Goal: Task Accomplishment & Management: Manage account settings

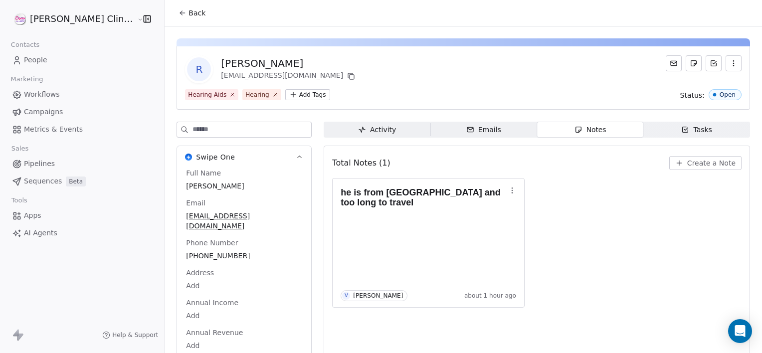
click at [189, 13] on span "Back" at bounding box center [197, 13] width 17 height 10
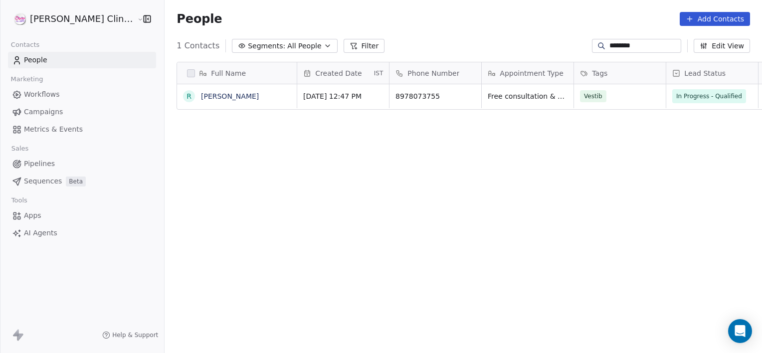
scroll to position [303, 619]
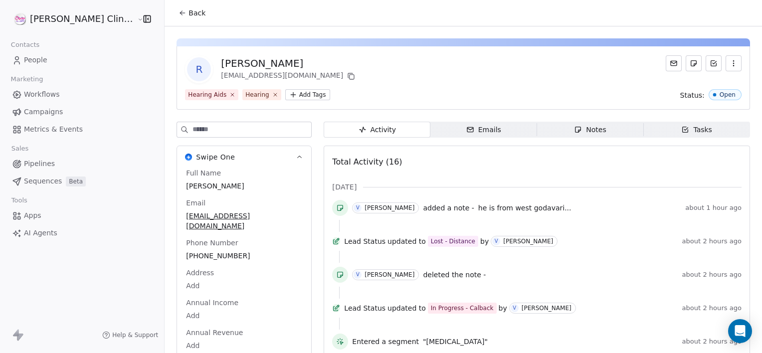
click at [189, 11] on span "Back" at bounding box center [197, 13] width 17 height 10
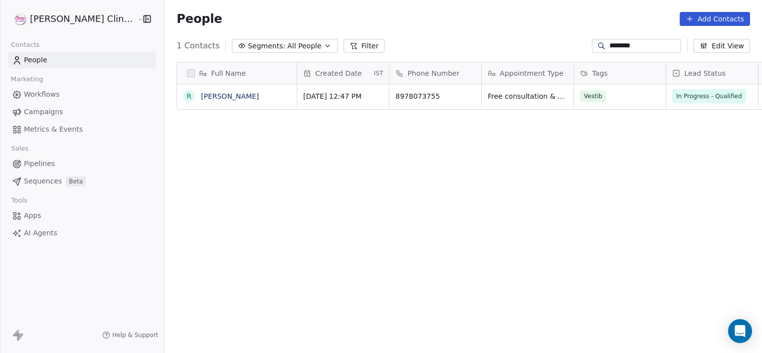
scroll to position [303, 619]
click at [633, 47] on input "********" at bounding box center [645, 46] width 70 height 10
click at [634, 48] on input "********" at bounding box center [645, 46] width 70 height 10
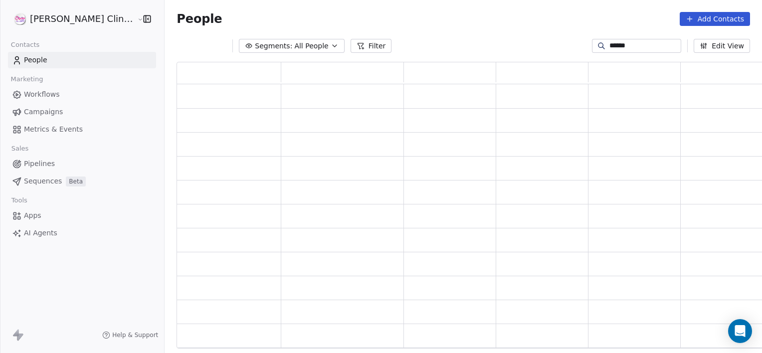
scroll to position [279, 596]
type input "*"
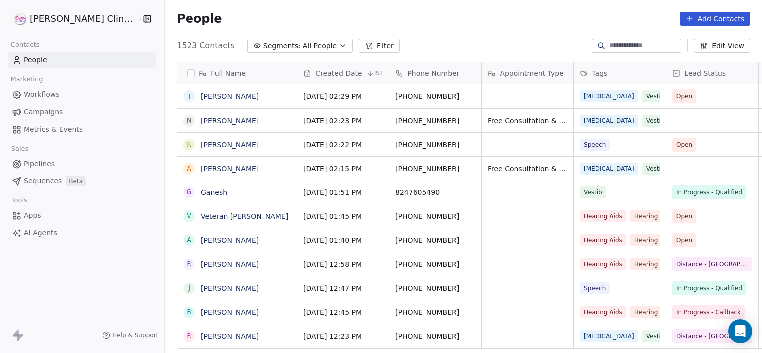
scroll to position [303, 619]
click at [691, 176] on div "grid" at bounding box center [712, 168] width 92 height 23
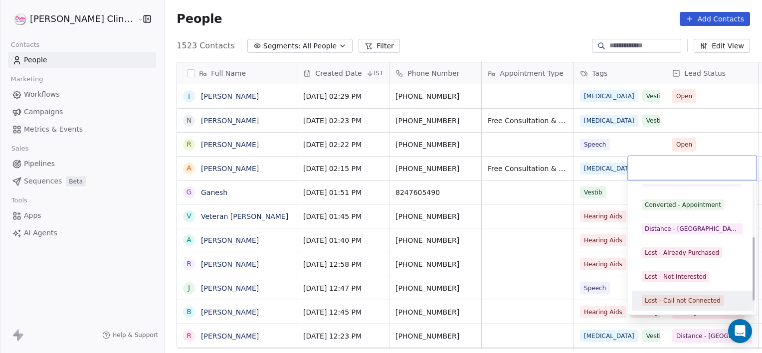
scroll to position [133, 0]
click at [676, 297] on div "Junk" at bounding box center [692, 300] width 101 height 11
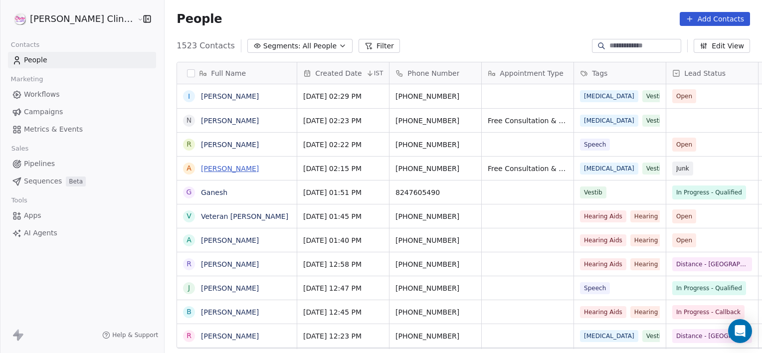
click at [201, 173] on link "[PERSON_NAME]" at bounding box center [230, 169] width 58 height 8
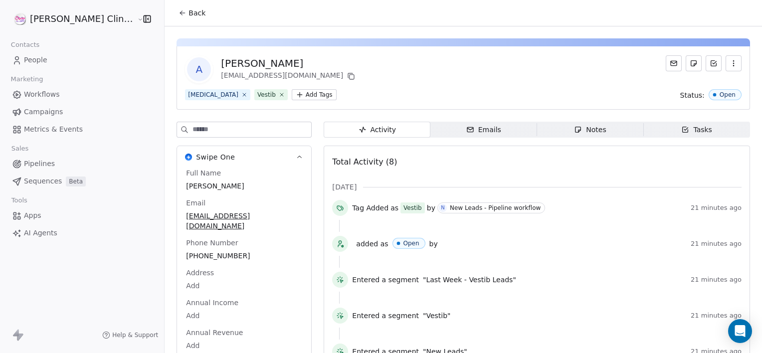
click at [189, 13] on span "Back" at bounding box center [197, 13] width 17 height 10
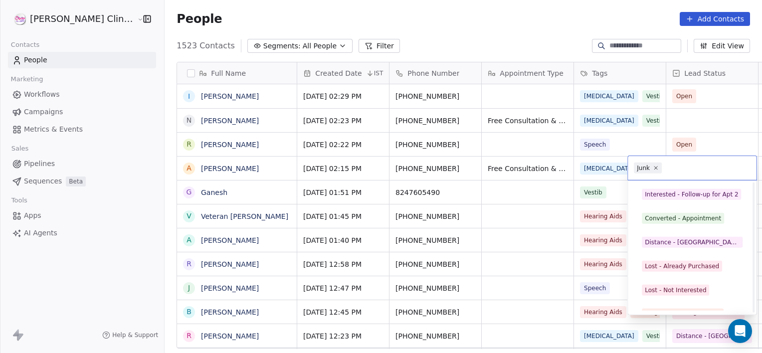
scroll to position [72, 0]
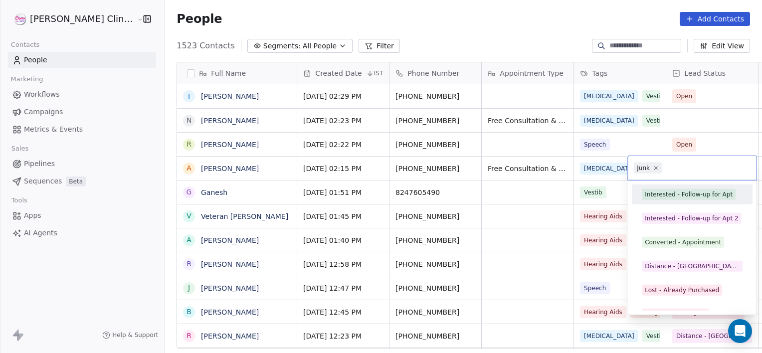
click at [695, 197] on div "Interested - Follow-up for Apt" at bounding box center [689, 194] width 88 height 9
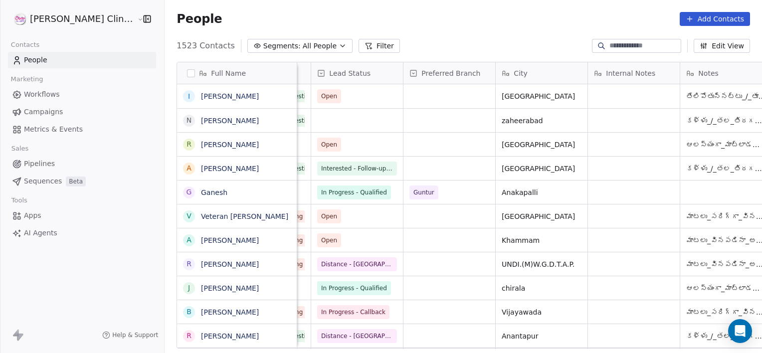
scroll to position [0, 448]
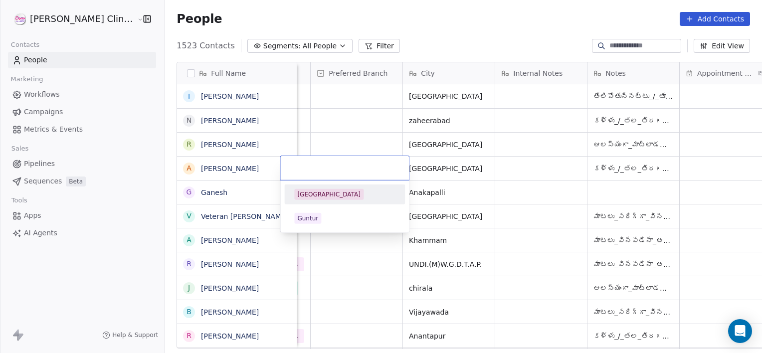
click at [323, 202] on div "[GEOGRAPHIC_DATA]" at bounding box center [344, 195] width 113 height 16
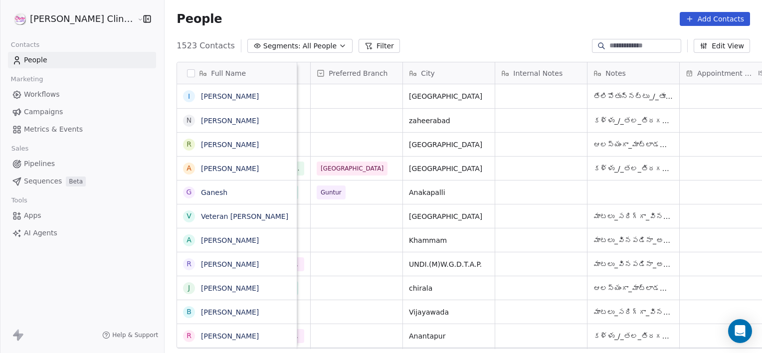
scroll to position [0, 540]
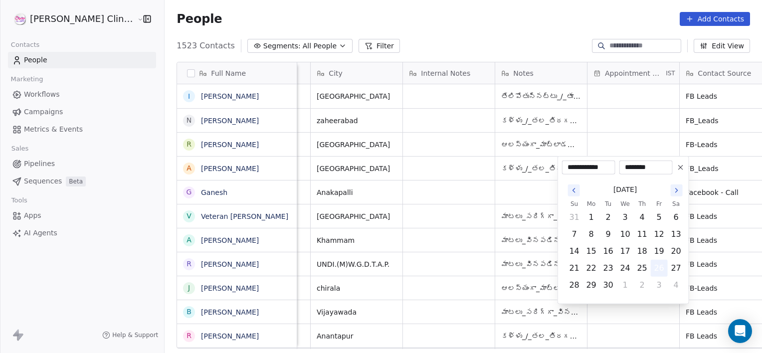
click at [662, 265] on button "26" at bounding box center [659, 268] width 16 height 16
click at [456, 161] on html "[PERSON_NAME] Clinic External Contacts People Marketing Workflows Campaigns Met…" at bounding box center [381, 176] width 762 height 353
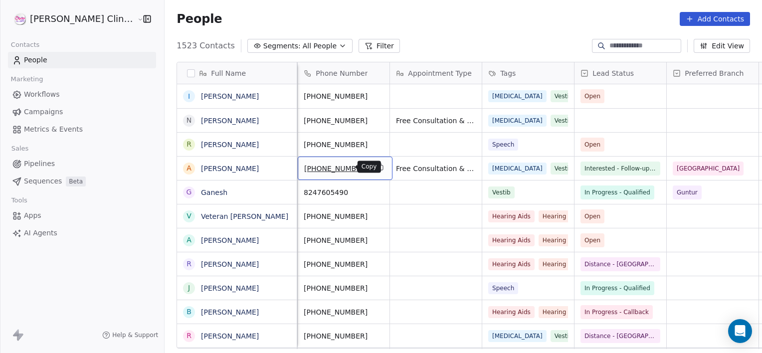
scroll to position [0, 0]
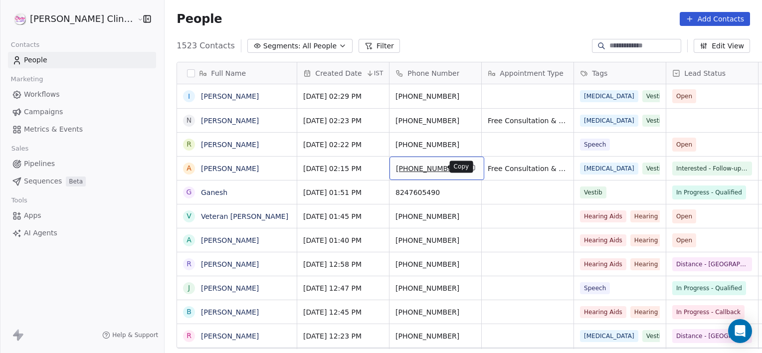
click at [468, 170] on icon "grid" at bounding box center [472, 167] width 8 height 8
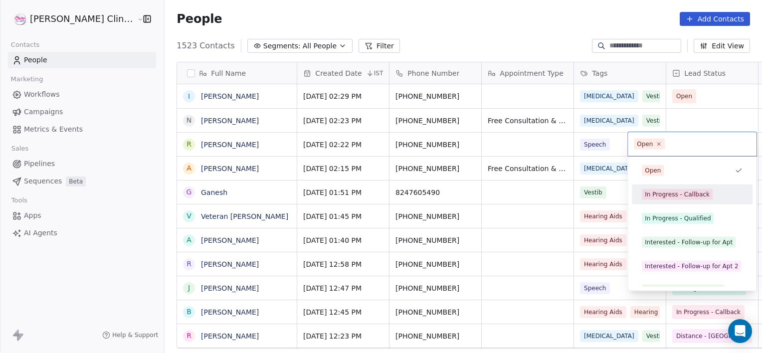
click at [650, 192] on div "In Progress - Callback" at bounding box center [677, 194] width 65 height 9
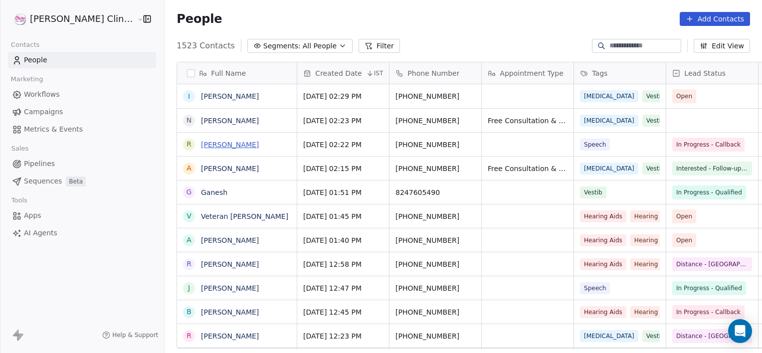
click at [201, 142] on link "[PERSON_NAME]" at bounding box center [230, 145] width 58 height 8
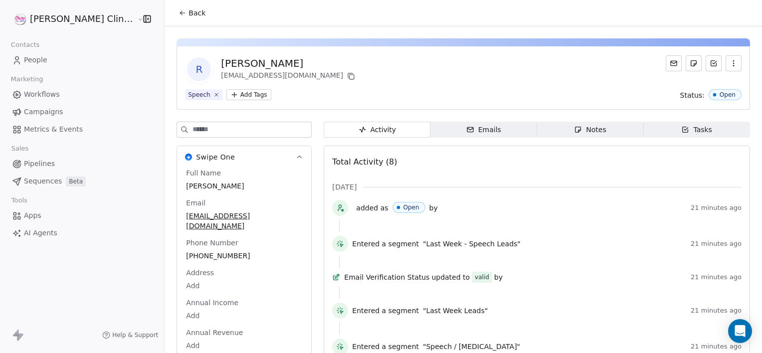
click at [592, 139] on div "Activity Activity Emails Emails Notes Notes Tasks Tasks Total Activity (8) [DAT…" at bounding box center [537, 297] width 426 height 351
click at [579, 128] on div "Notes" at bounding box center [590, 130] width 32 height 10
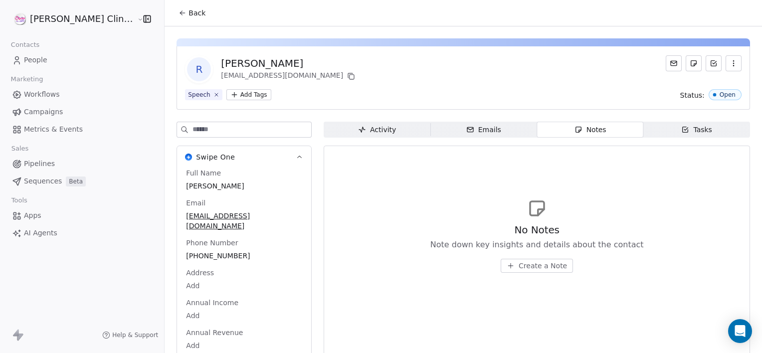
click at [539, 264] on span "Create a Note" at bounding box center [543, 266] width 48 height 10
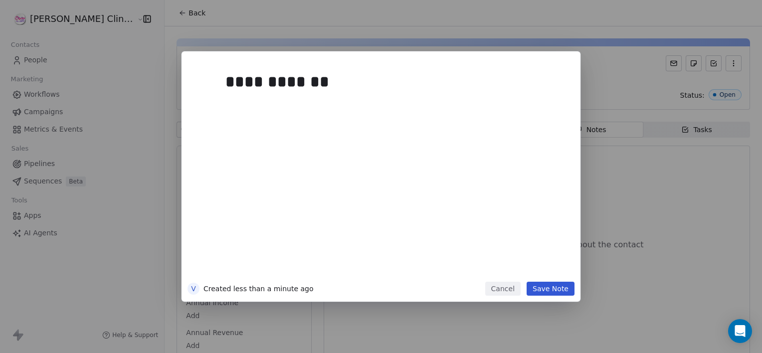
click at [560, 286] on button "Save Note" at bounding box center [551, 289] width 48 height 14
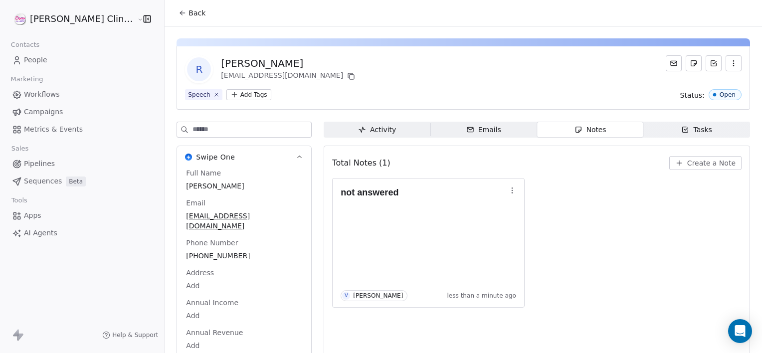
click at [189, 15] on span "Back" at bounding box center [197, 13] width 17 height 10
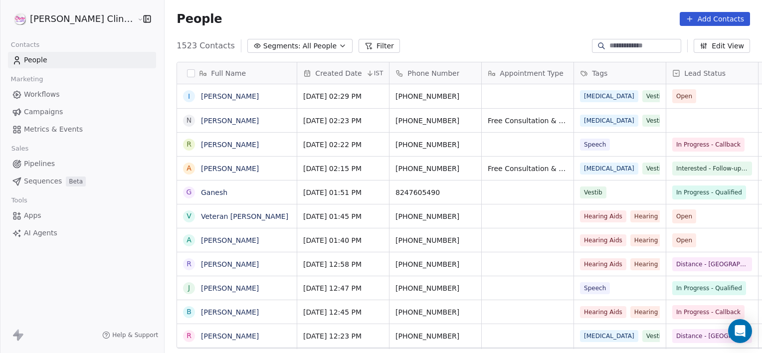
scroll to position [303, 619]
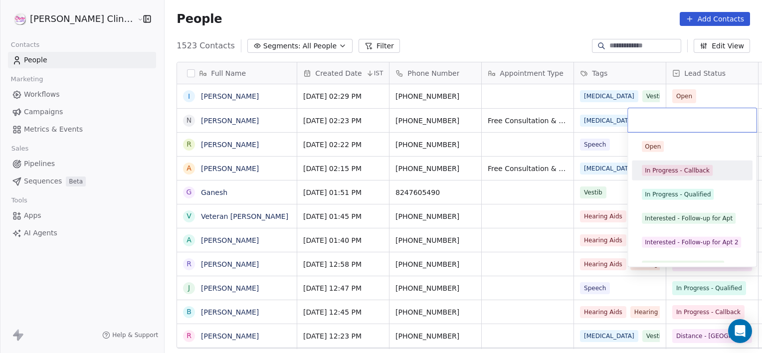
click at [676, 169] on div "In Progress - Callback" at bounding box center [677, 170] width 65 height 9
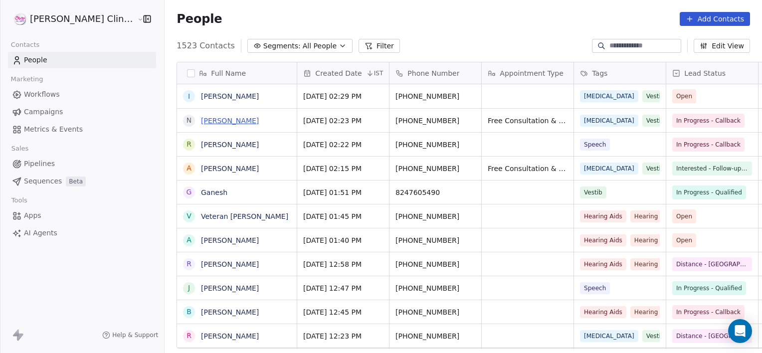
click at [201, 120] on link "[PERSON_NAME]" at bounding box center [230, 121] width 58 height 8
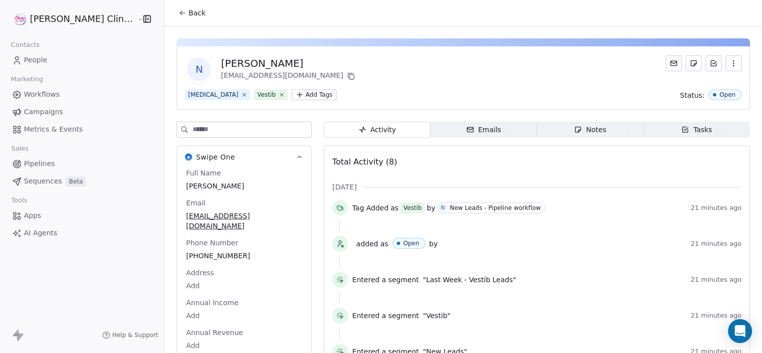
click at [549, 132] on span "Notes Notes" at bounding box center [590, 130] width 107 height 16
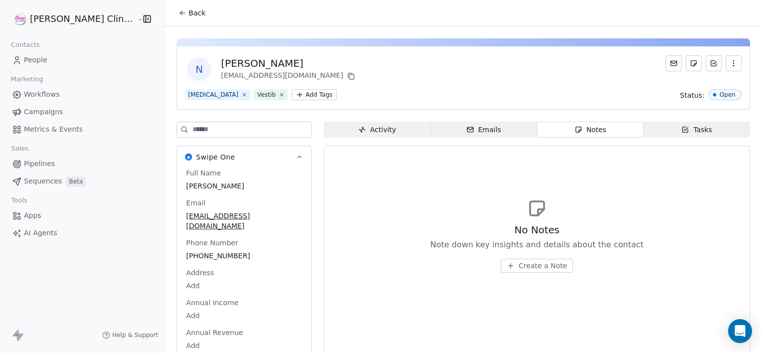
click at [507, 266] on icon "button" at bounding box center [511, 266] width 8 height 8
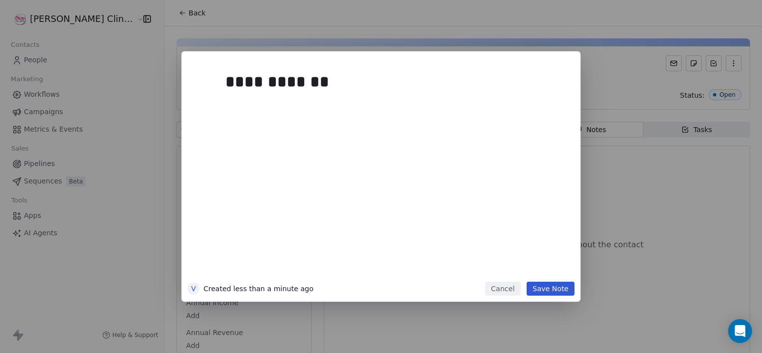
click at [557, 286] on button "Save Note" at bounding box center [551, 289] width 48 height 14
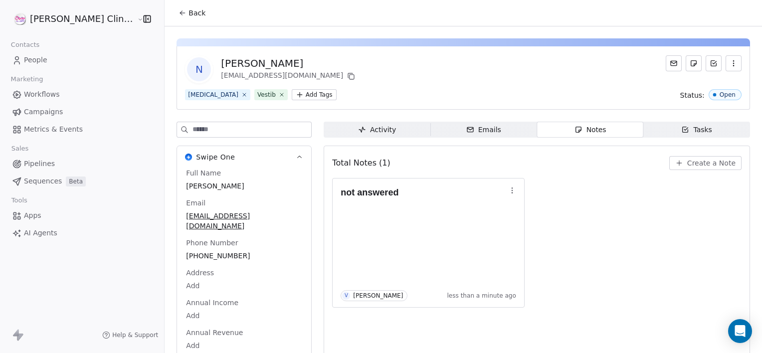
click at [179, 9] on icon at bounding box center [183, 13] width 8 height 8
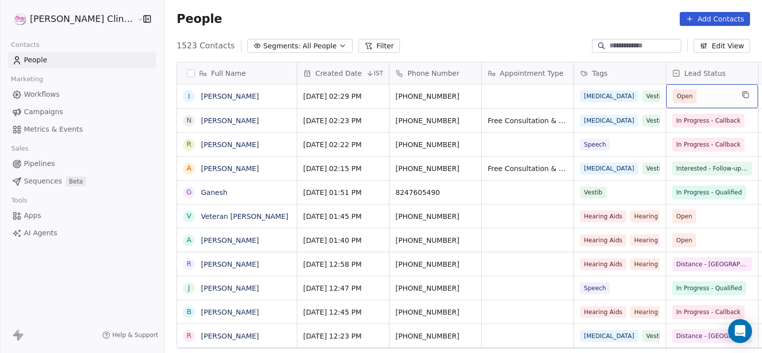
scroll to position [0, 79]
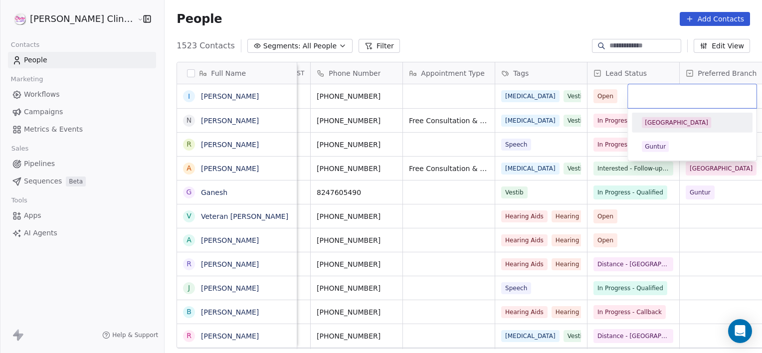
click at [662, 118] on div "[GEOGRAPHIC_DATA]" at bounding box center [676, 122] width 63 height 9
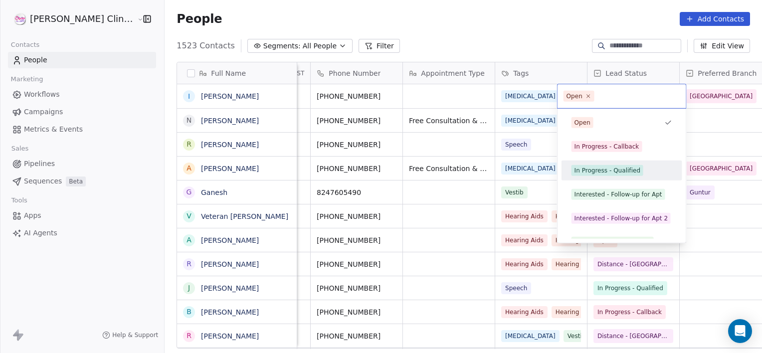
click at [618, 173] on div "In Progress - Qualified" at bounding box center [608, 170] width 66 height 9
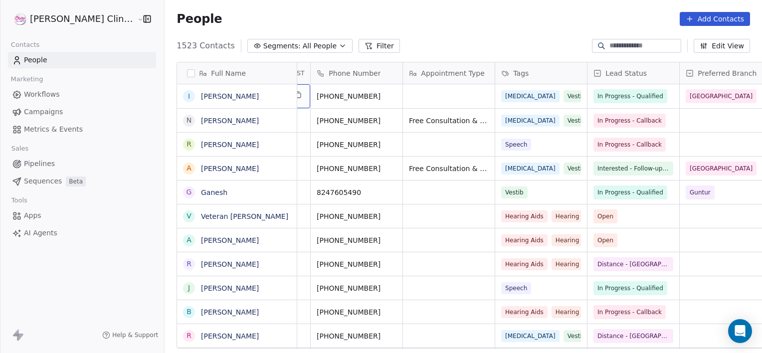
scroll to position [0, 0]
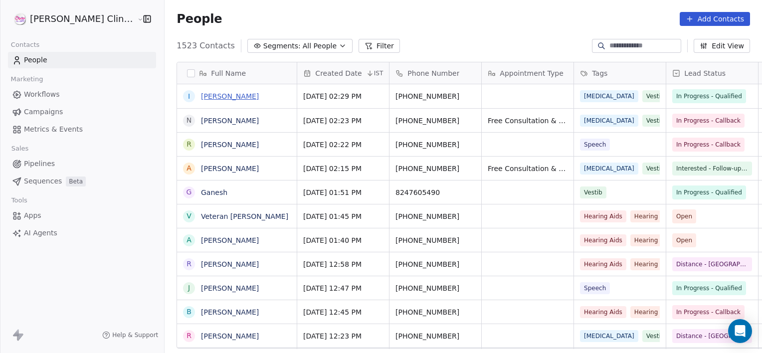
click at [201, 94] on link "[PERSON_NAME]" at bounding box center [230, 96] width 58 height 8
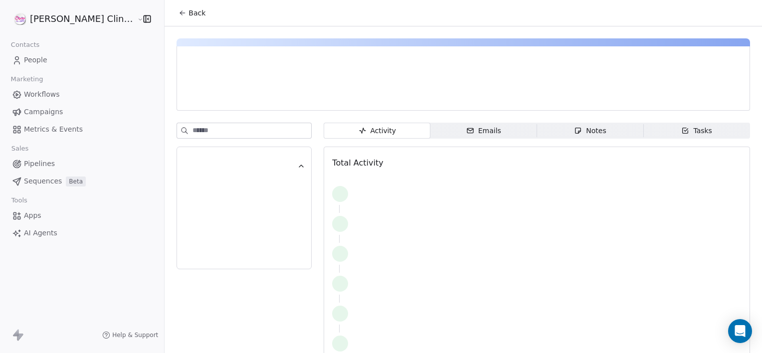
click at [537, 131] on span "Notes Notes" at bounding box center [590, 131] width 107 height 16
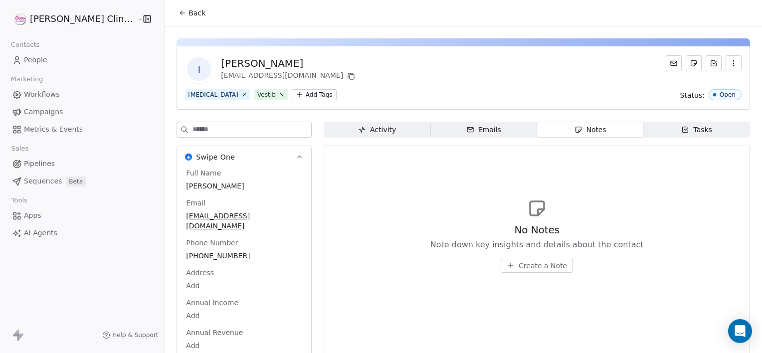
click at [519, 261] on span "Create a Note" at bounding box center [543, 266] width 48 height 10
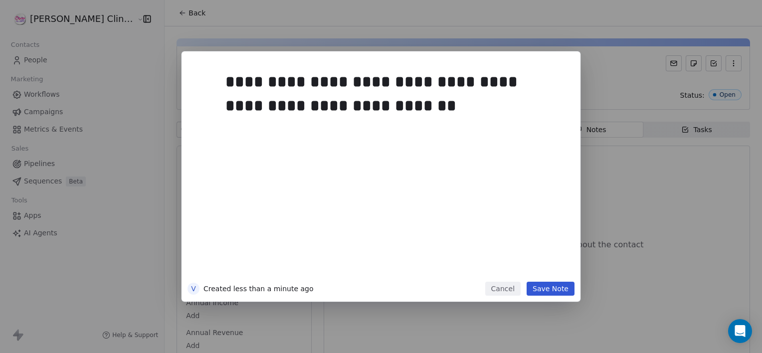
click at [566, 290] on button "Save Note" at bounding box center [551, 289] width 48 height 14
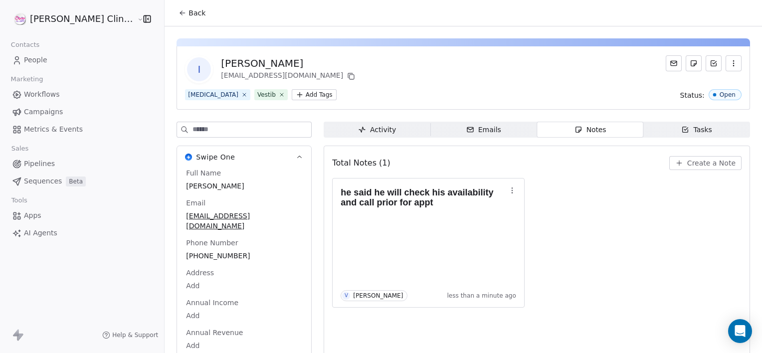
click at [189, 14] on span "Back" at bounding box center [197, 13] width 17 height 10
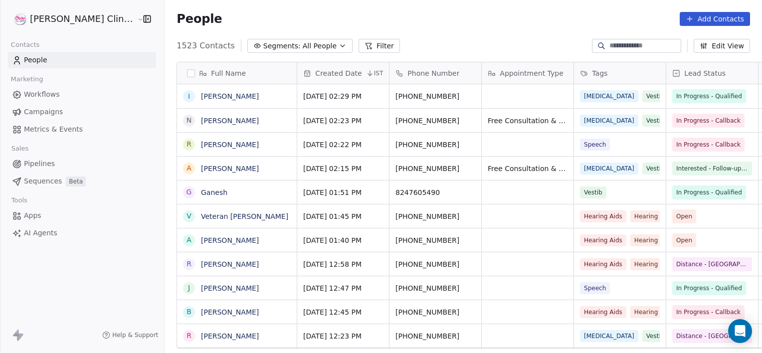
scroll to position [303, 619]
click at [677, 166] on span "Interested - Follow-up for Apt" at bounding box center [720, 169] width 87 height 10
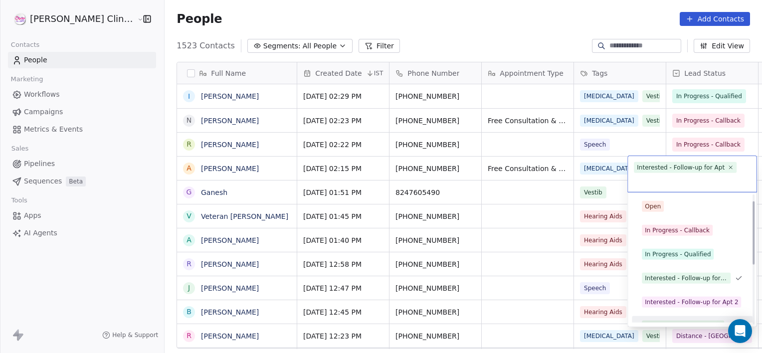
scroll to position [13, 0]
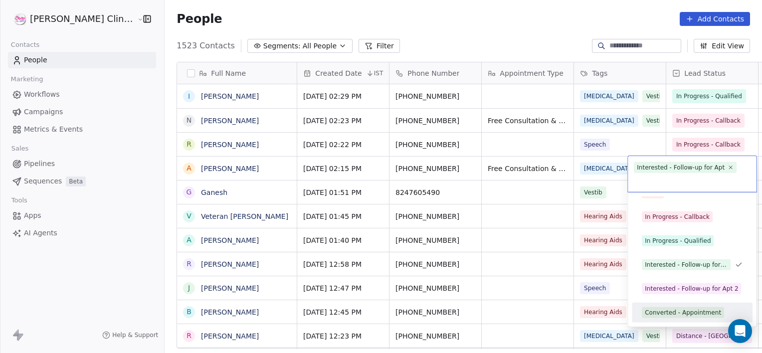
click at [654, 316] on div "Converted - Appointment" at bounding box center [683, 312] width 76 height 9
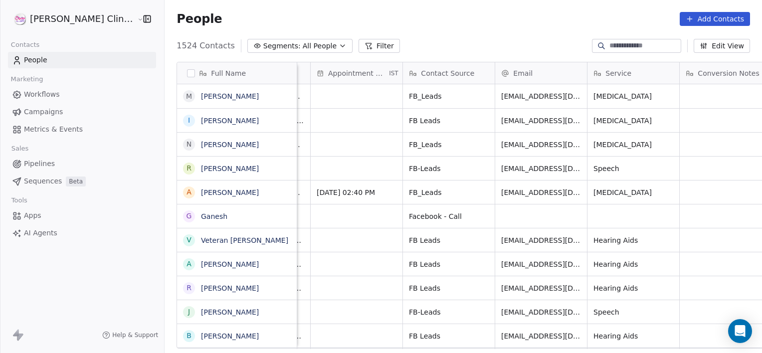
scroll to position [0, 909]
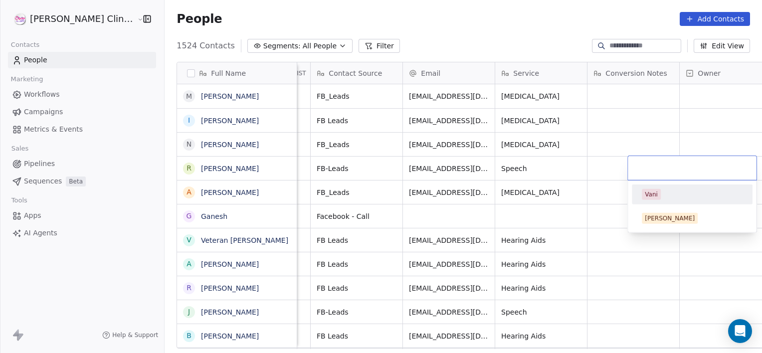
click at [663, 193] on div "Vani" at bounding box center [692, 194] width 101 height 11
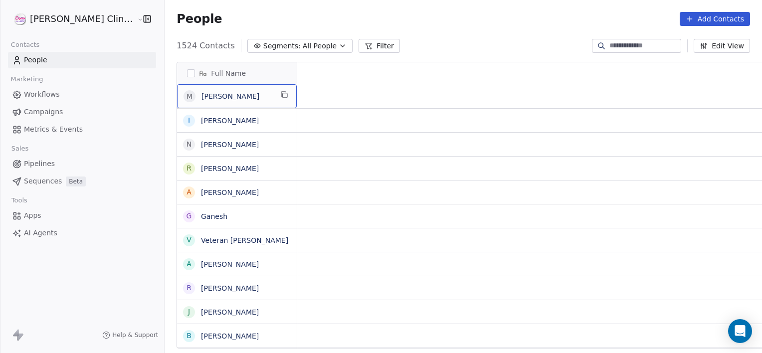
scroll to position [0, 0]
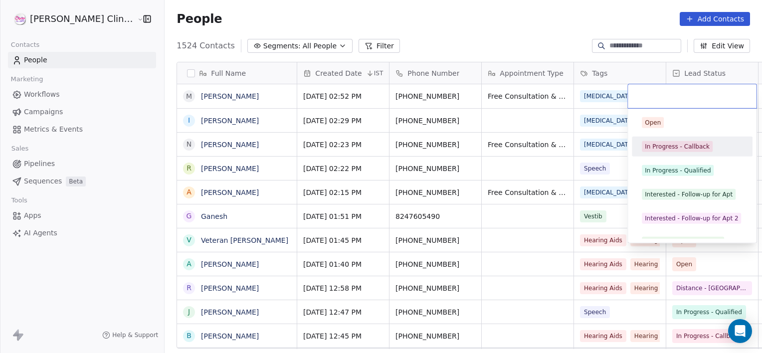
click at [669, 142] on div "In Progress - Callback" at bounding box center [677, 146] width 65 height 9
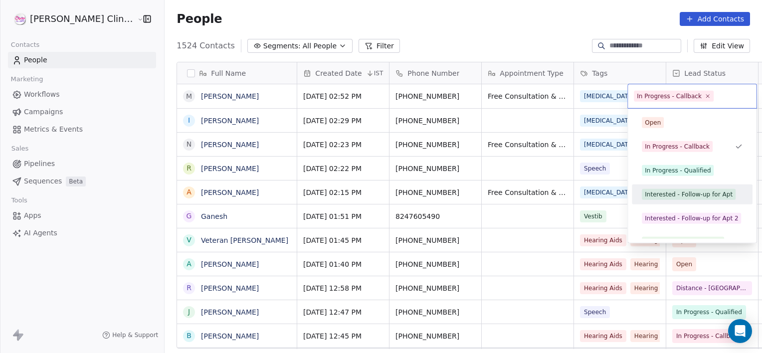
click at [669, 189] on span "Interested - Follow-up for Apt" at bounding box center [689, 194] width 94 height 11
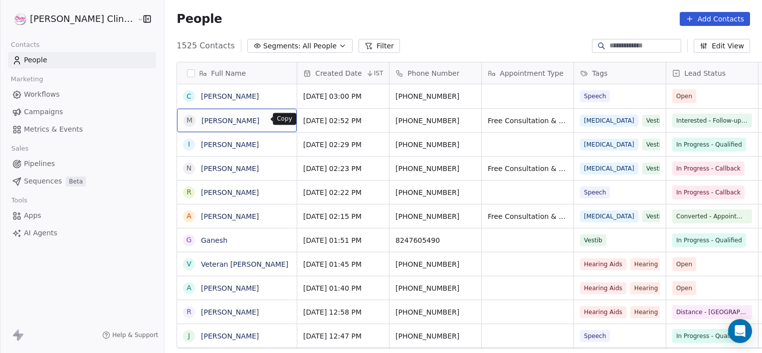
click at [280, 120] on icon "grid" at bounding box center [284, 119] width 8 height 8
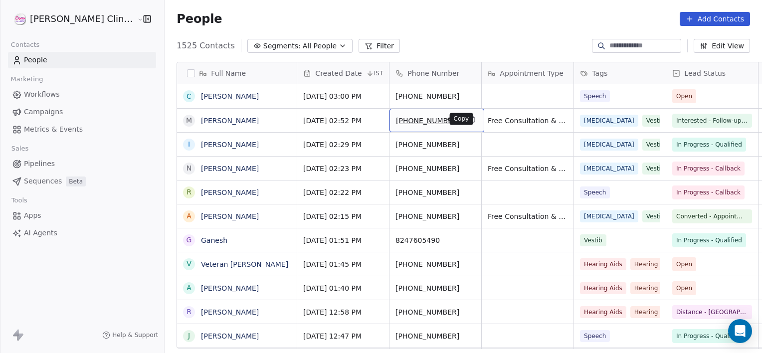
click at [468, 120] on icon "grid" at bounding box center [472, 119] width 8 height 8
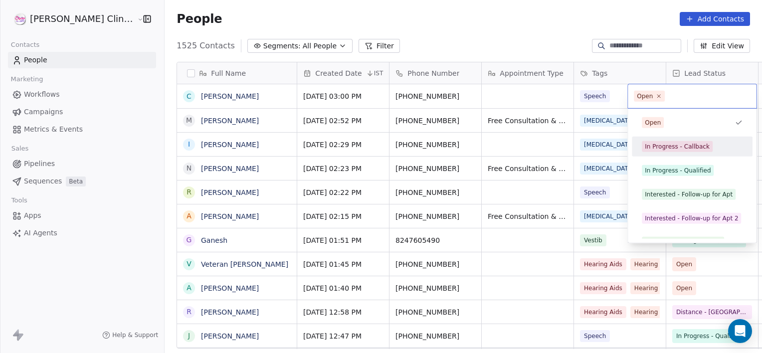
click at [674, 141] on span "In Progress - Callback" at bounding box center [677, 146] width 71 height 11
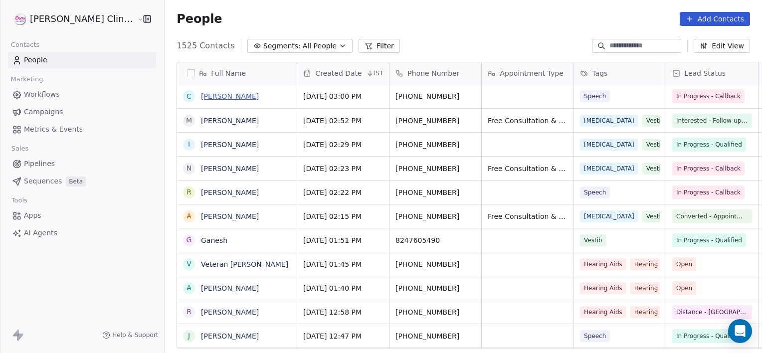
click at [210, 92] on link "[PERSON_NAME]" at bounding box center [230, 96] width 58 height 8
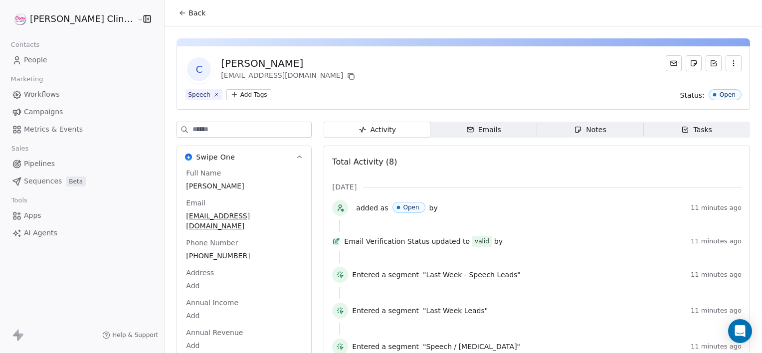
click at [565, 138] on div "Activity Activity Emails Emails Notes Notes Tasks Tasks Total Activity (8) [DAT…" at bounding box center [537, 297] width 426 height 351
click at [576, 132] on icon "button" at bounding box center [578, 129] width 5 height 5
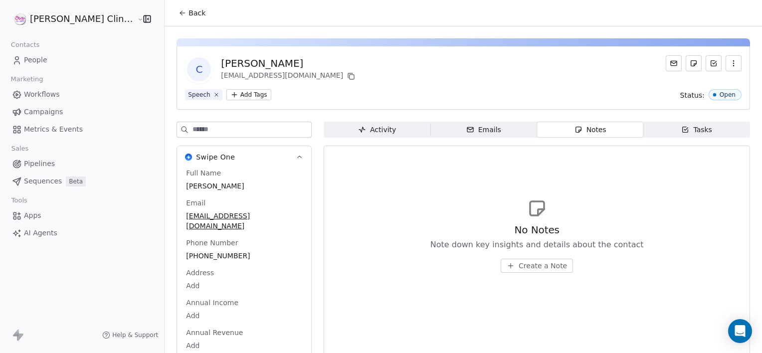
click at [519, 266] on span "Create a Note" at bounding box center [543, 266] width 48 height 10
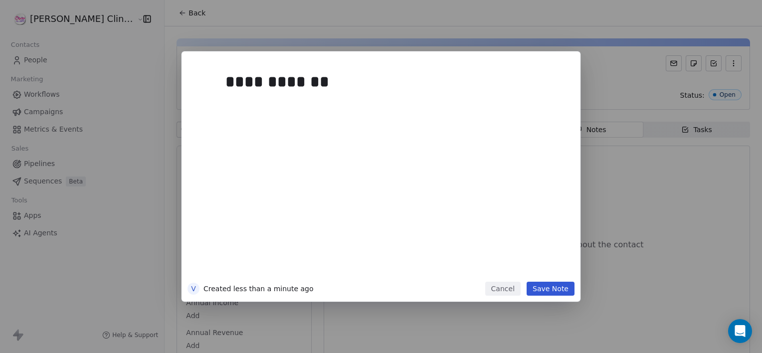
click at [545, 289] on button "Save Note" at bounding box center [551, 289] width 48 height 14
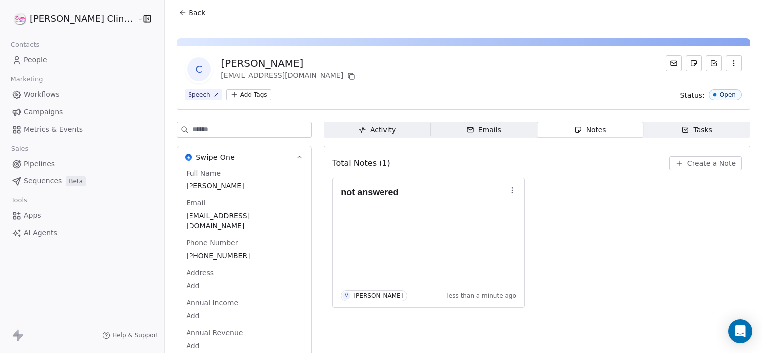
click at [173, 18] on button "Back" at bounding box center [192, 13] width 39 height 18
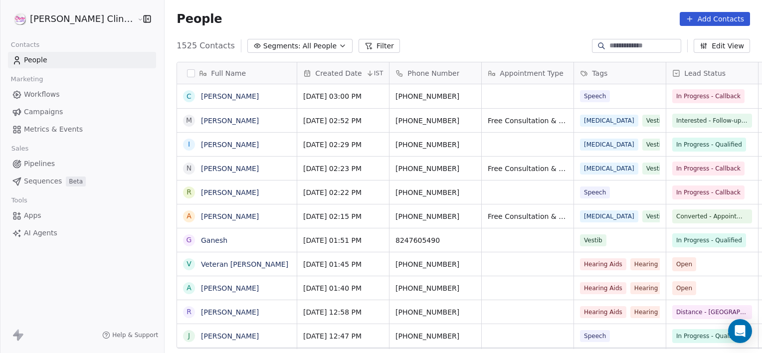
scroll to position [303, 619]
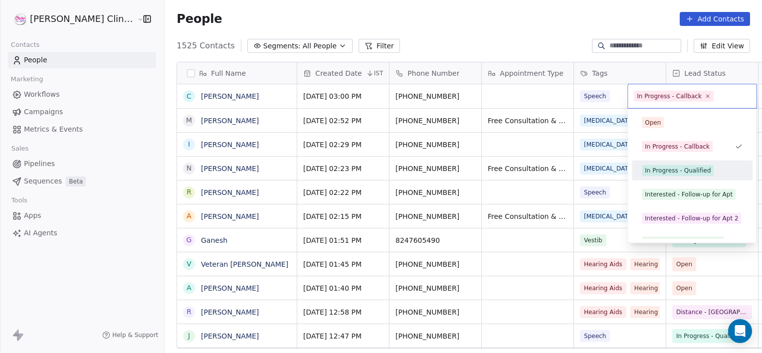
click at [676, 173] on div "In Progress - Qualified" at bounding box center [678, 170] width 66 height 9
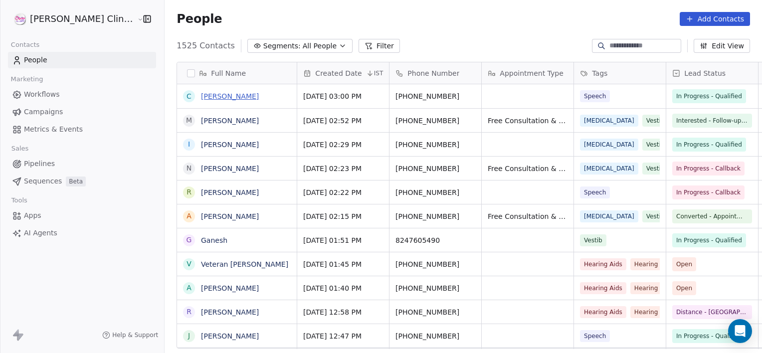
click at [201, 97] on link "[PERSON_NAME]" at bounding box center [230, 96] width 58 height 8
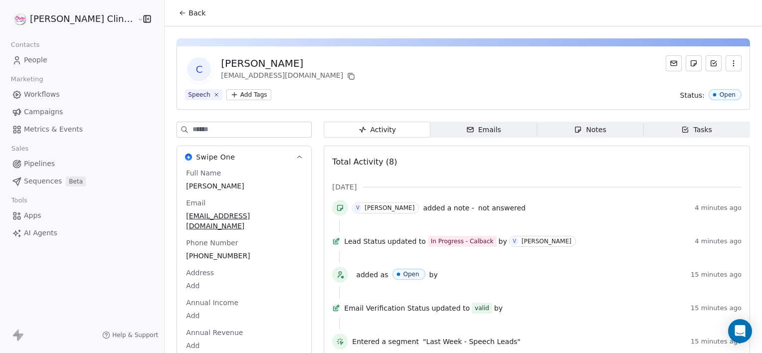
click at [574, 129] on div "Notes" at bounding box center [590, 130] width 32 height 10
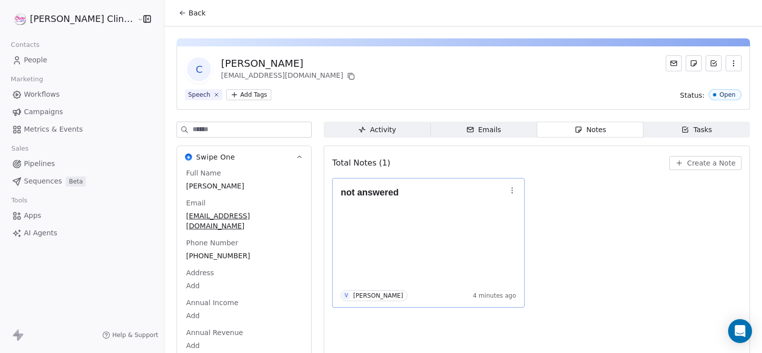
click at [508, 187] on icon "button" at bounding box center [512, 191] width 8 height 8
click at [505, 205] on button "Edit" at bounding box center [513, 212] width 67 height 16
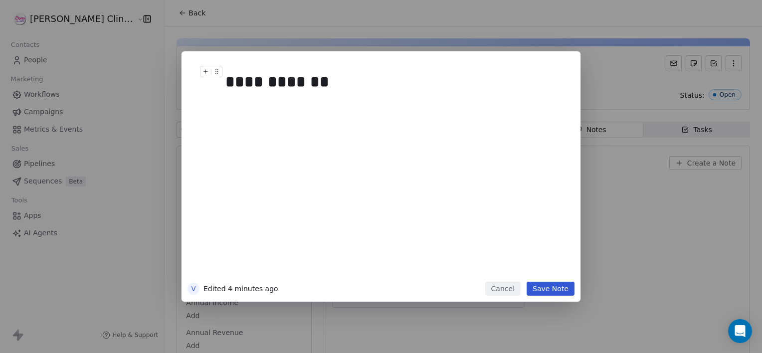
click at [375, 82] on div "**********" at bounding box center [392, 82] width 334 height 24
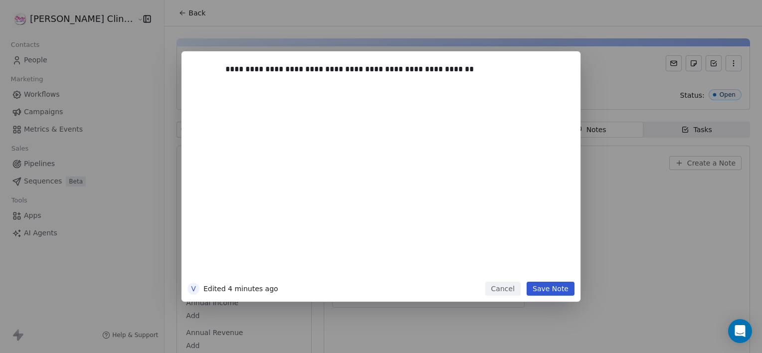
click at [546, 291] on button "Save Note" at bounding box center [551, 289] width 48 height 14
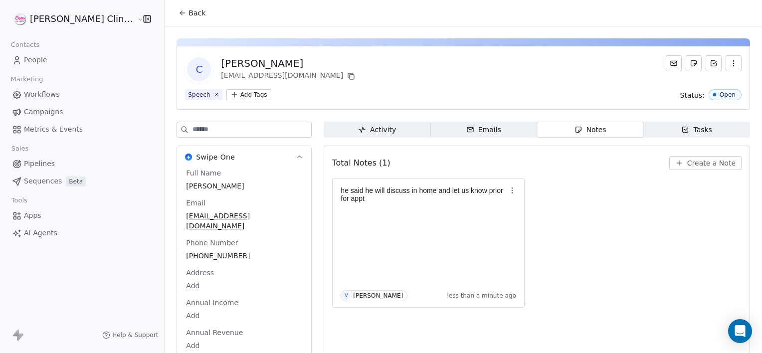
click at [189, 15] on span "Back" at bounding box center [197, 13] width 17 height 10
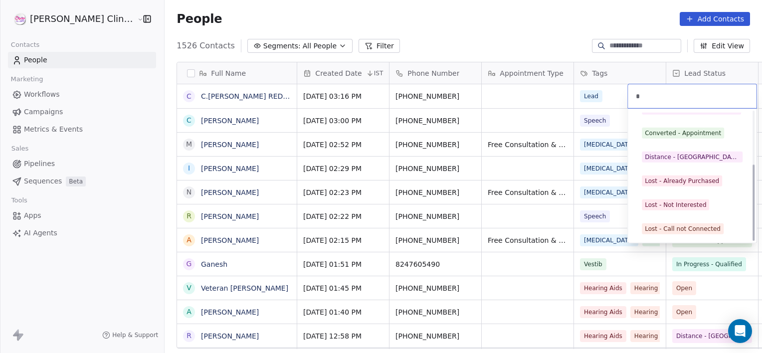
scroll to position [89, 0]
click at [669, 235] on div "Lost - Call not Connected" at bounding box center [692, 229] width 113 height 16
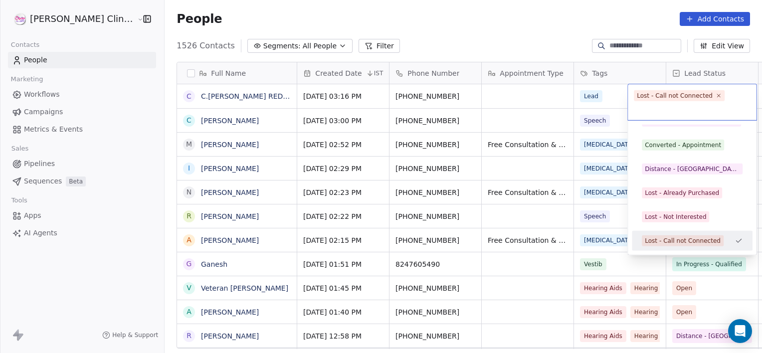
scroll to position [133, 0]
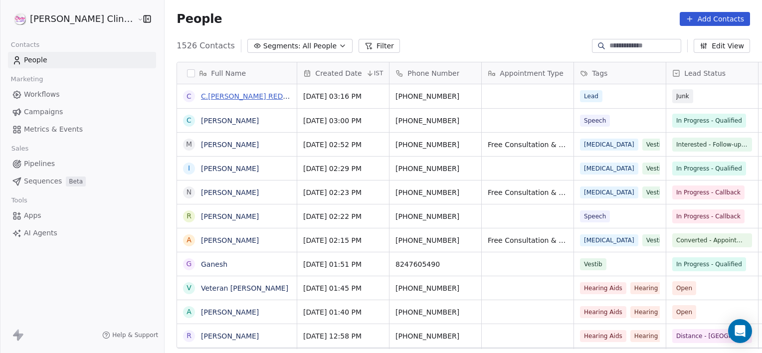
click at [233, 96] on link "C.[PERSON_NAME] REDDY" at bounding box center [246, 96] width 91 height 8
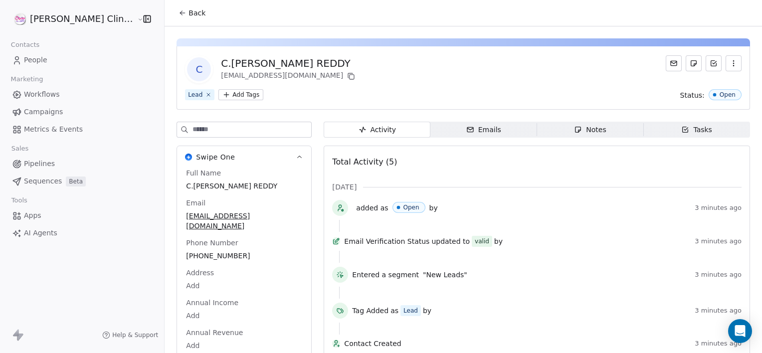
click at [596, 130] on span "Notes Notes" at bounding box center [590, 130] width 107 height 16
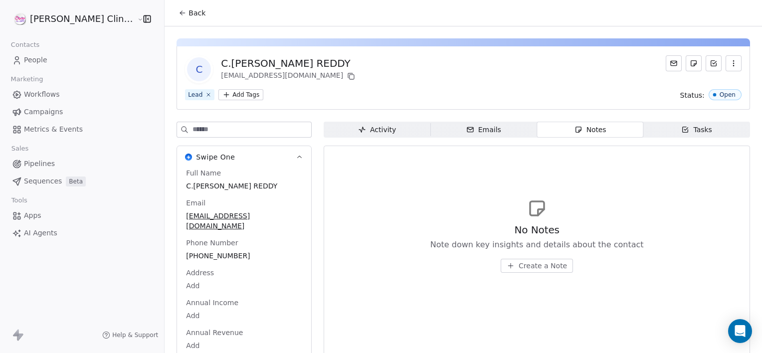
click at [527, 268] on span "Create a Note" at bounding box center [543, 266] width 48 height 10
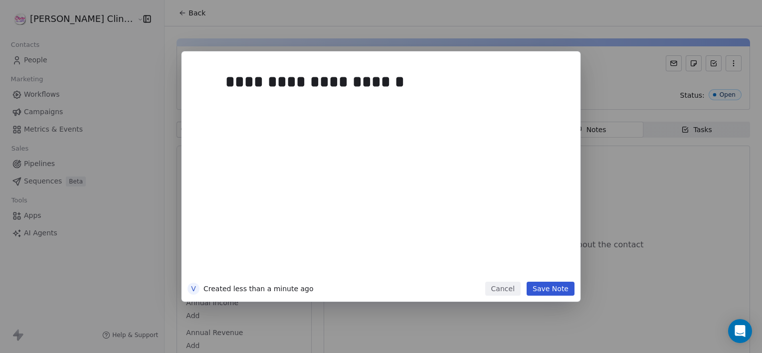
click at [561, 286] on button "Save Note" at bounding box center [551, 289] width 48 height 14
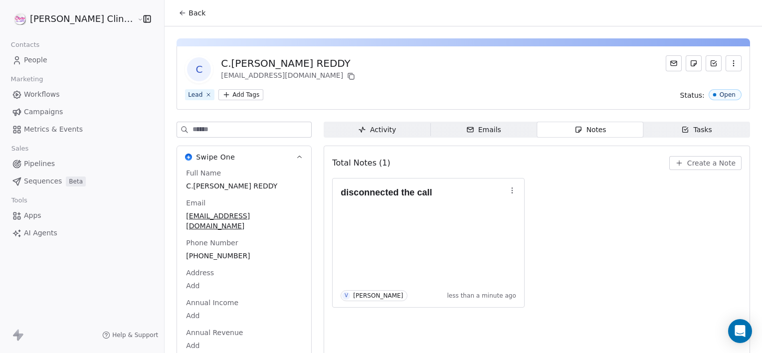
click at [189, 14] on span "Back" at bounding box center [197, 13] width 17 height 10
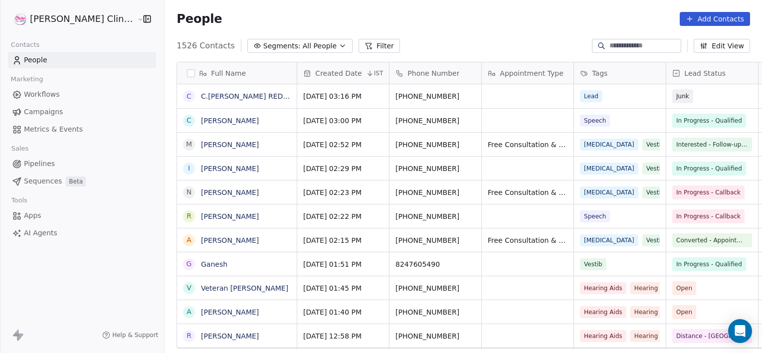
scroll to position [303, 619]
click at [177, 14] on span "People" at bounding box center [199, 18] width 45 height 15
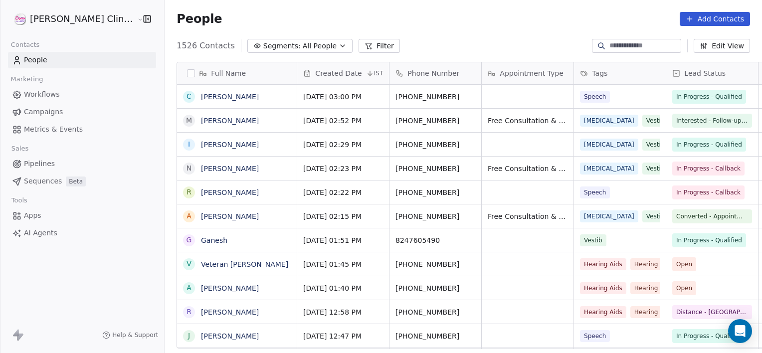
scroll to position [0, 0]
